Goal: Find contact information: Find contact information

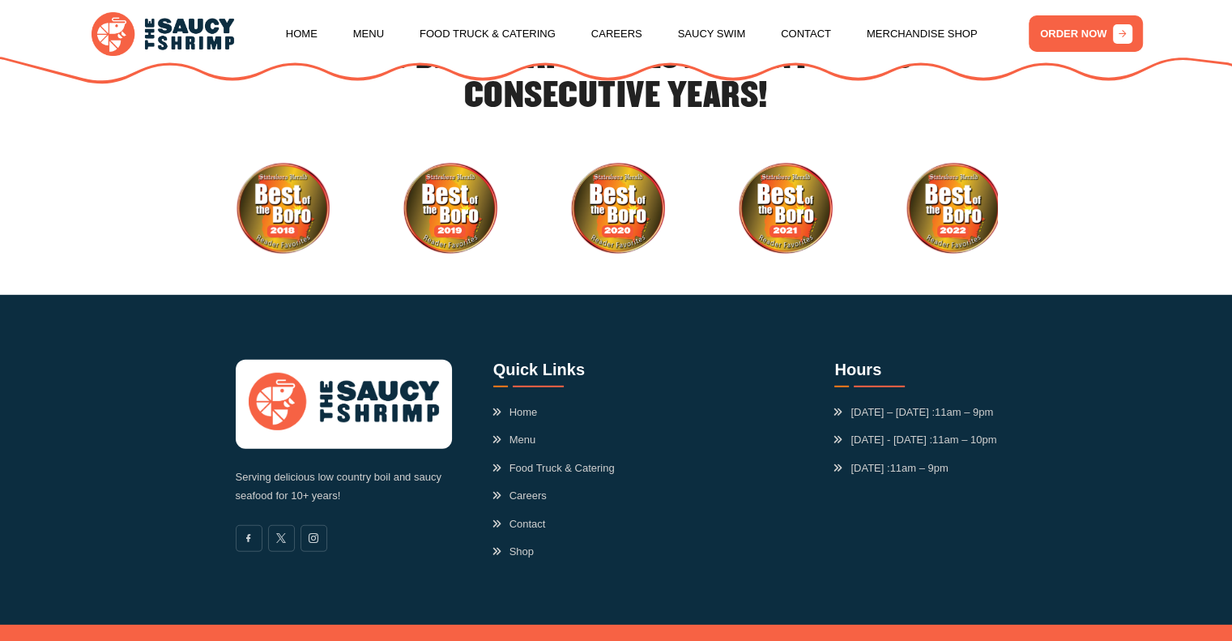
scroll to position [4734, 0]
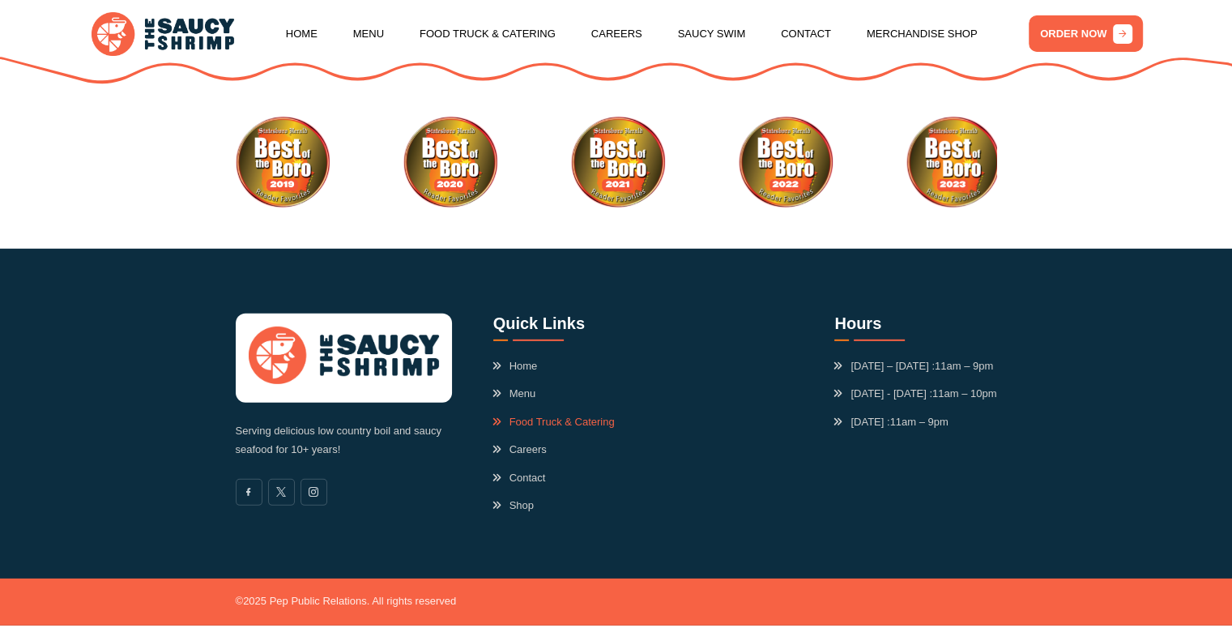
click at [577, 420] on link "Food Truck & Catering" at bounding box center [553, 422] width 121 height 16
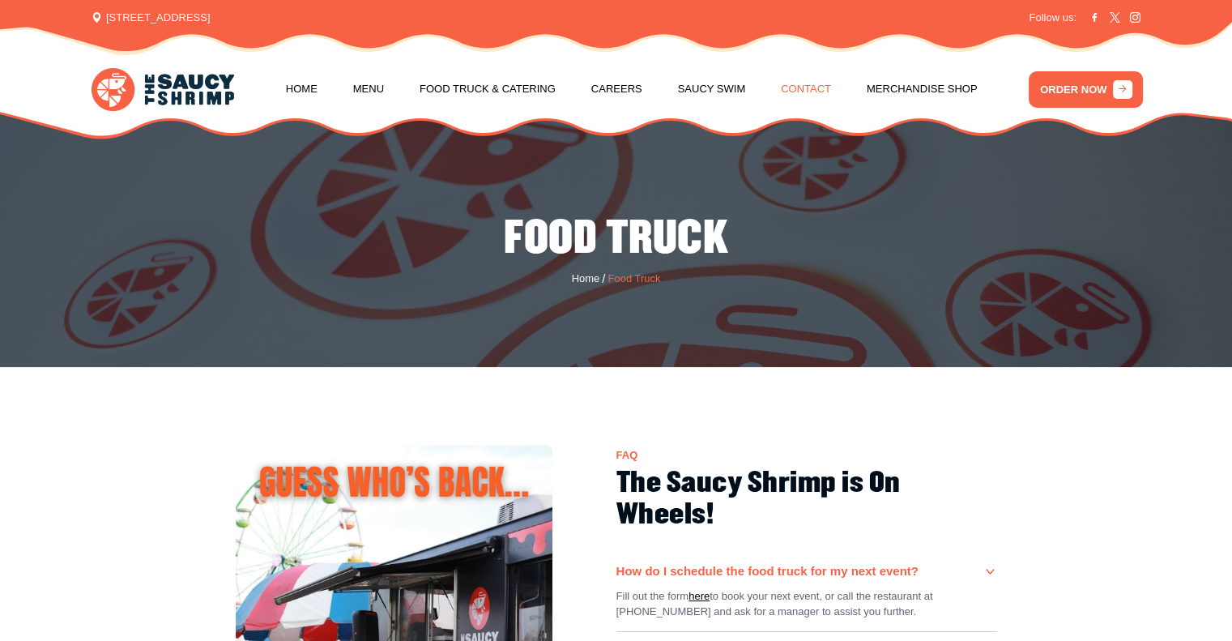
click at [795, 89] on link "Contact" at bounding box center [806, 89] width 50 height 62
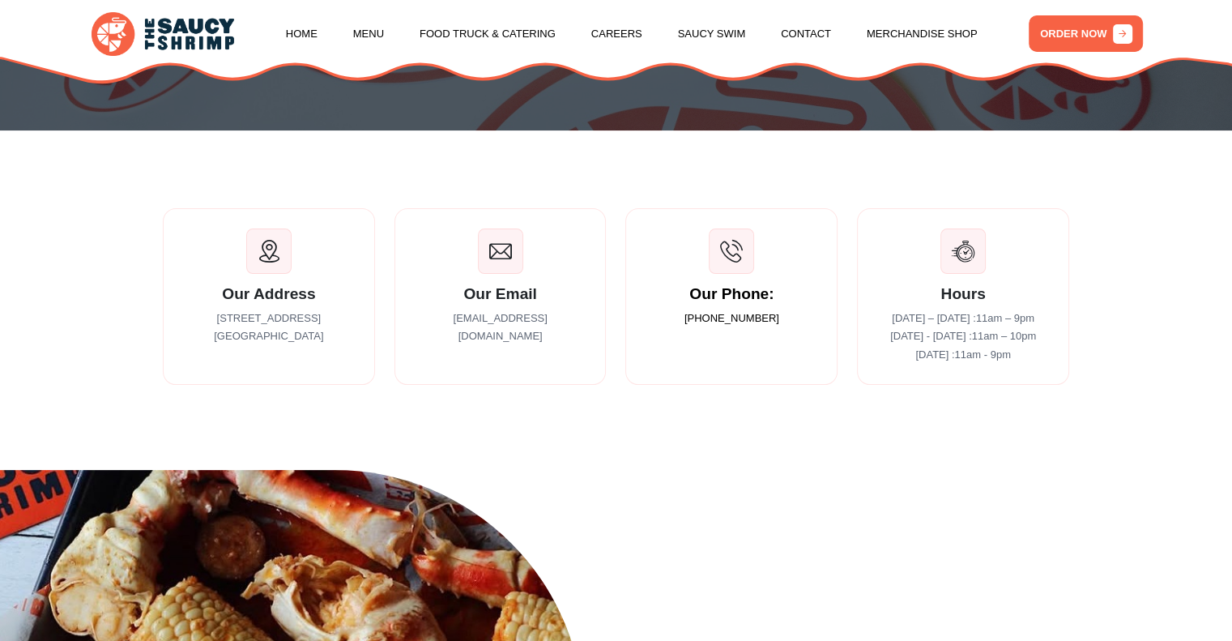
scroll to position [236, 0]
click at [483, 323] on p "contact@saucyshrimpofficial.com" at bounding box center [501, 327] width 172 height 37
click at [498, 270] on div at bounding box center [500, 250] width 45 height 45
drag, startPoint x: 579, startPoint y: 326, endPoint x: 405, endPoint y: 318, distance: 174.3
click at [405, 318] on div "Our Email contact@saucyshrimpofficial.com" at bounding box center [500, 296] width 212 height 177
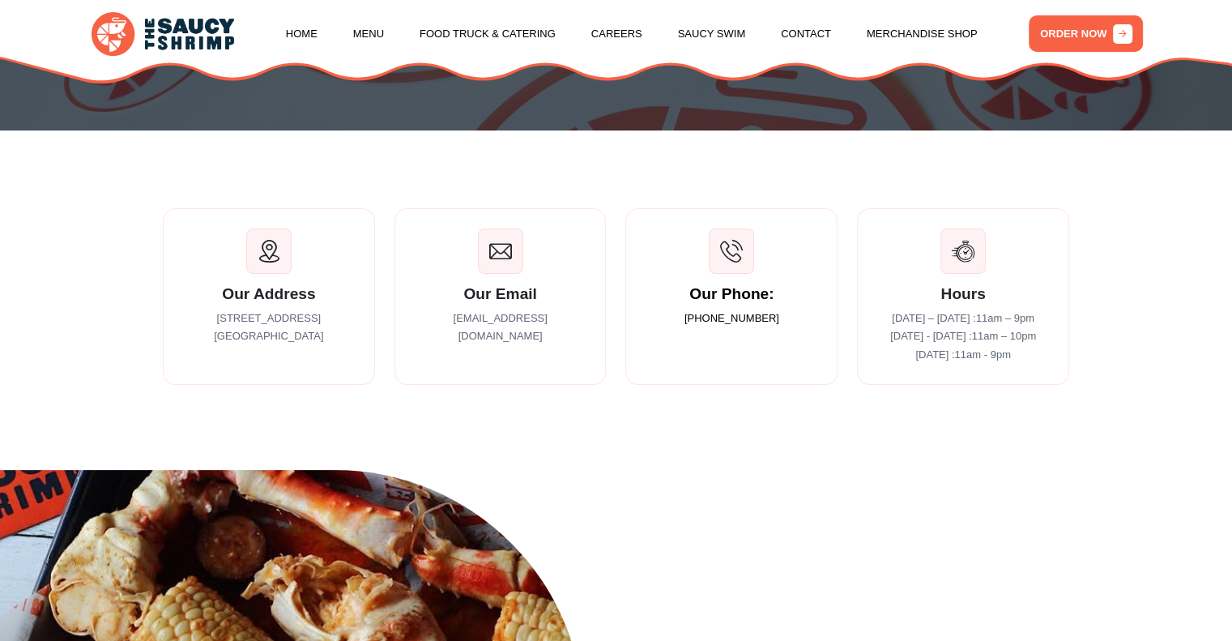
copy p "contact@saucyshrimpofficial.com"
